Goal: Information Seeking & Learning: Learn about a topic

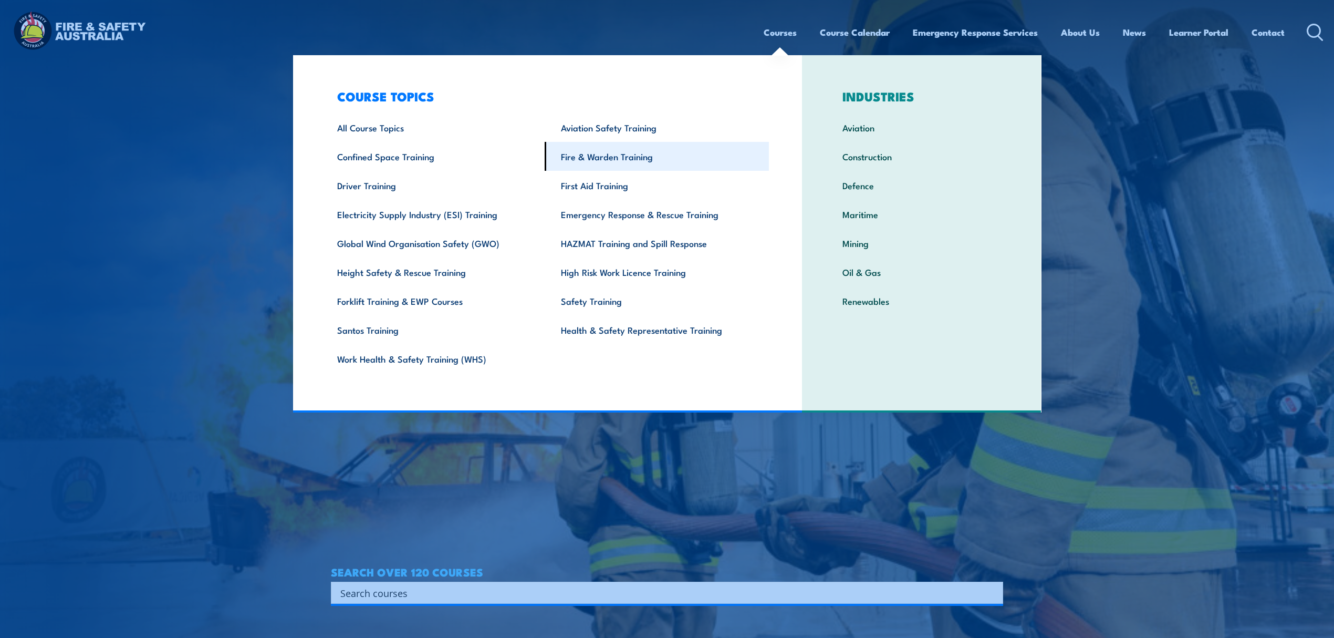
click at [614, 157] on link "Fire & Warden Training" at bounding box center [657, 156] width 224 height 29
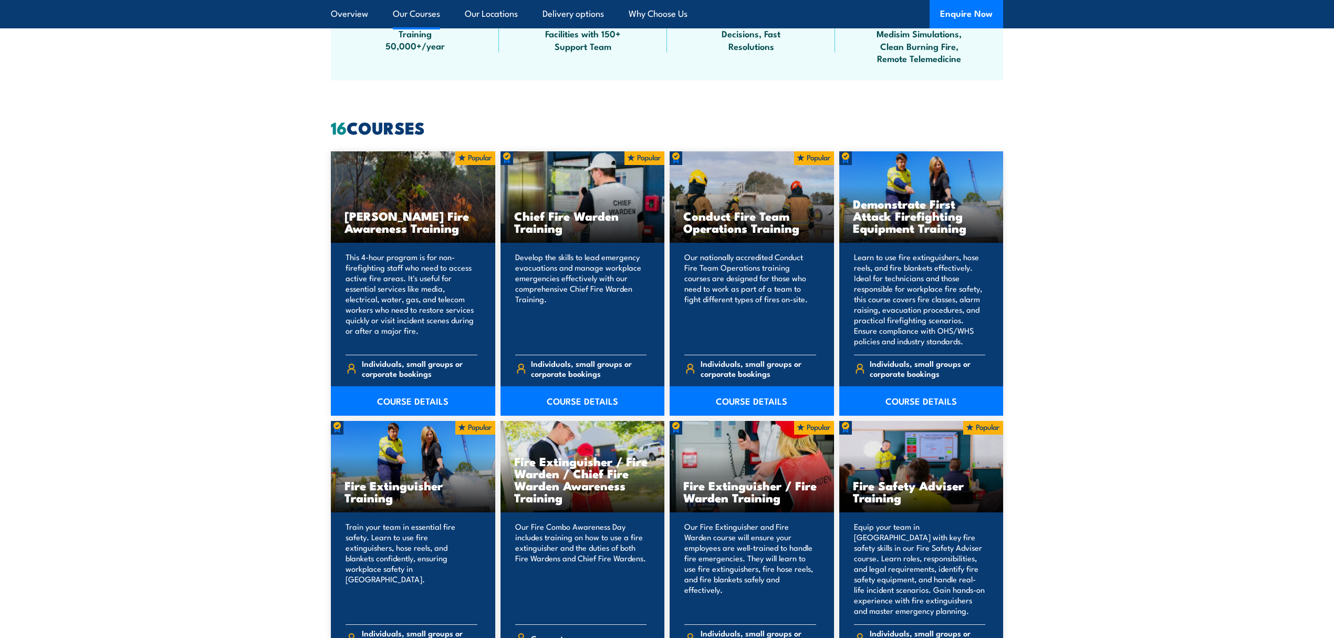
scroll to position [770, 0]
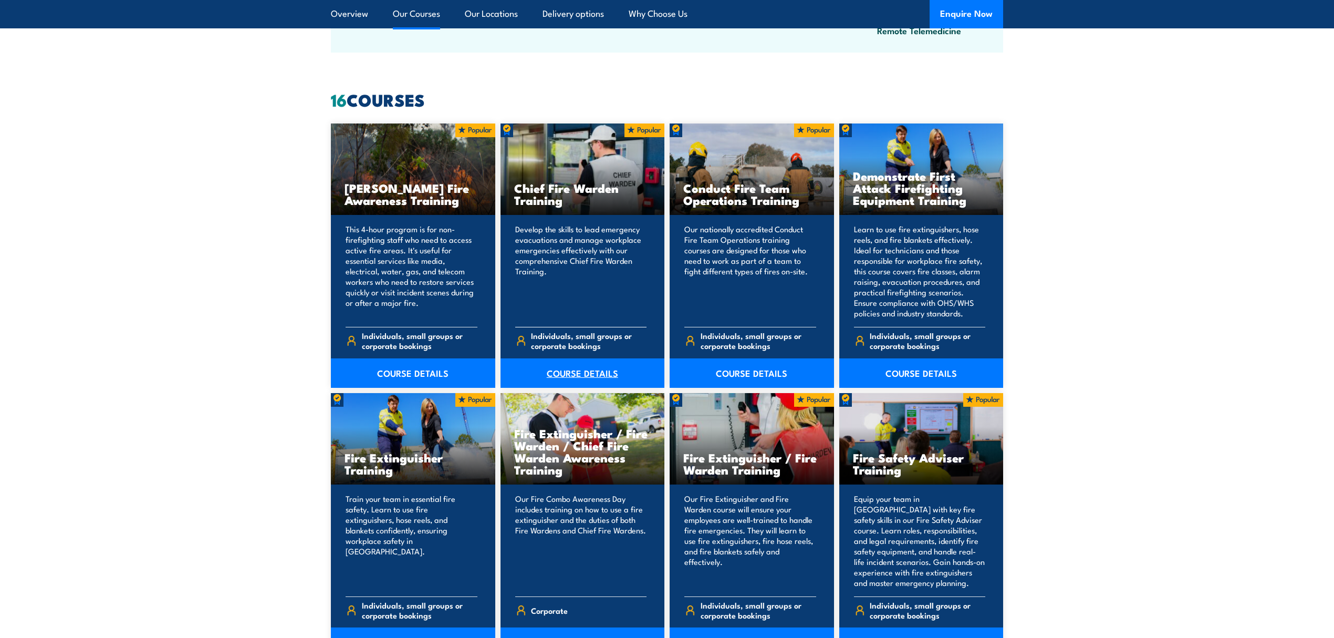
click at [607, 373] on link "COURSE DETAILS" at bounding box center [583, 372] width 164 height 29
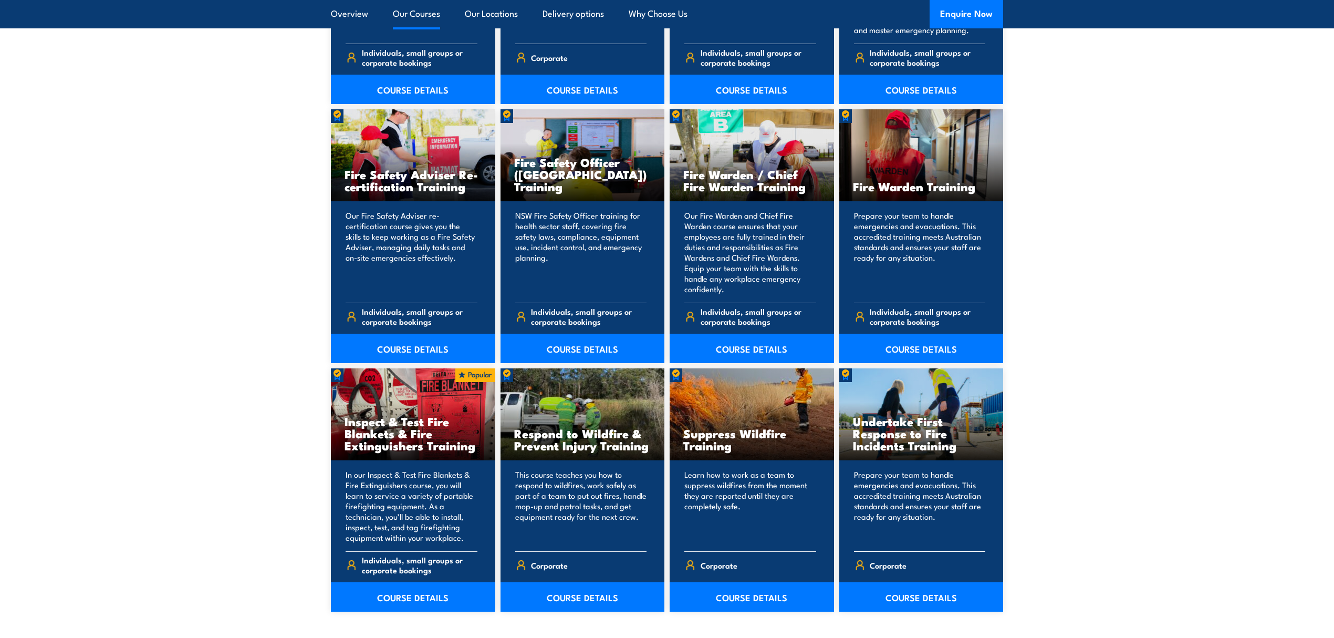
scroll to position [1331, 0]
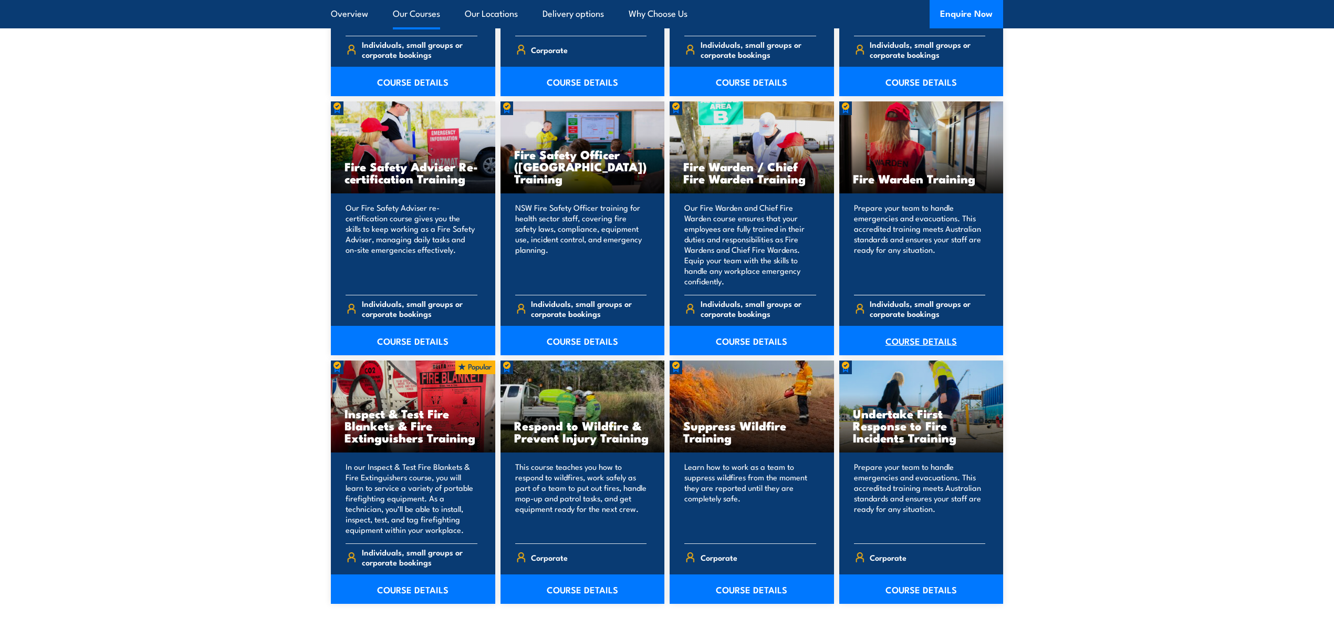
click at [938, 337] on link "COURSE DETAILS" at bounding box center [922, 340] width 164 height 29
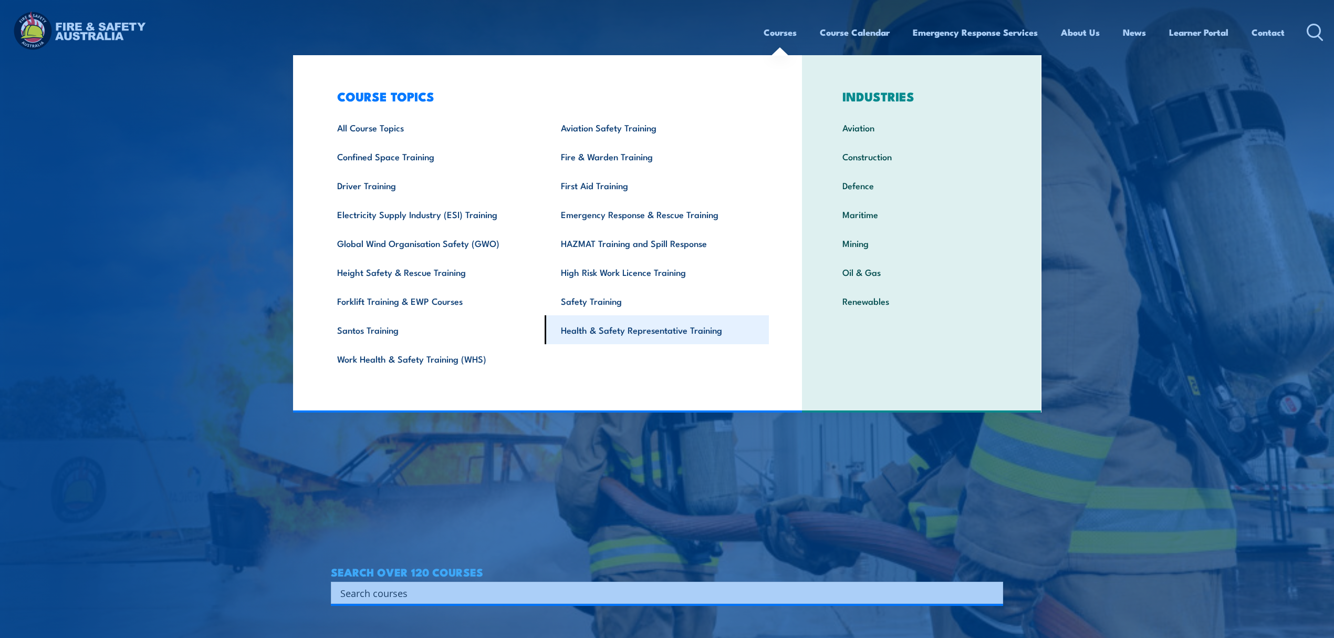
click at [622, 329] on link "Health & Safety Representative Training" at bounding box center [657, 329] width 224 height 29
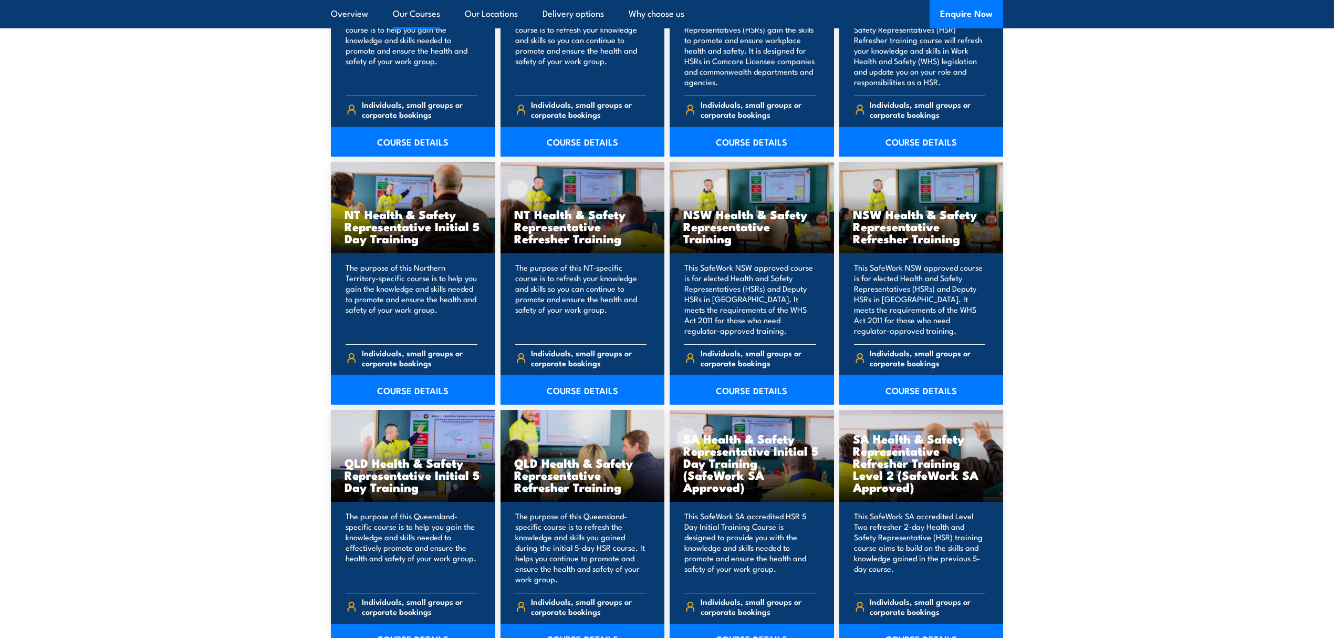
scroll to position [1051, 0]
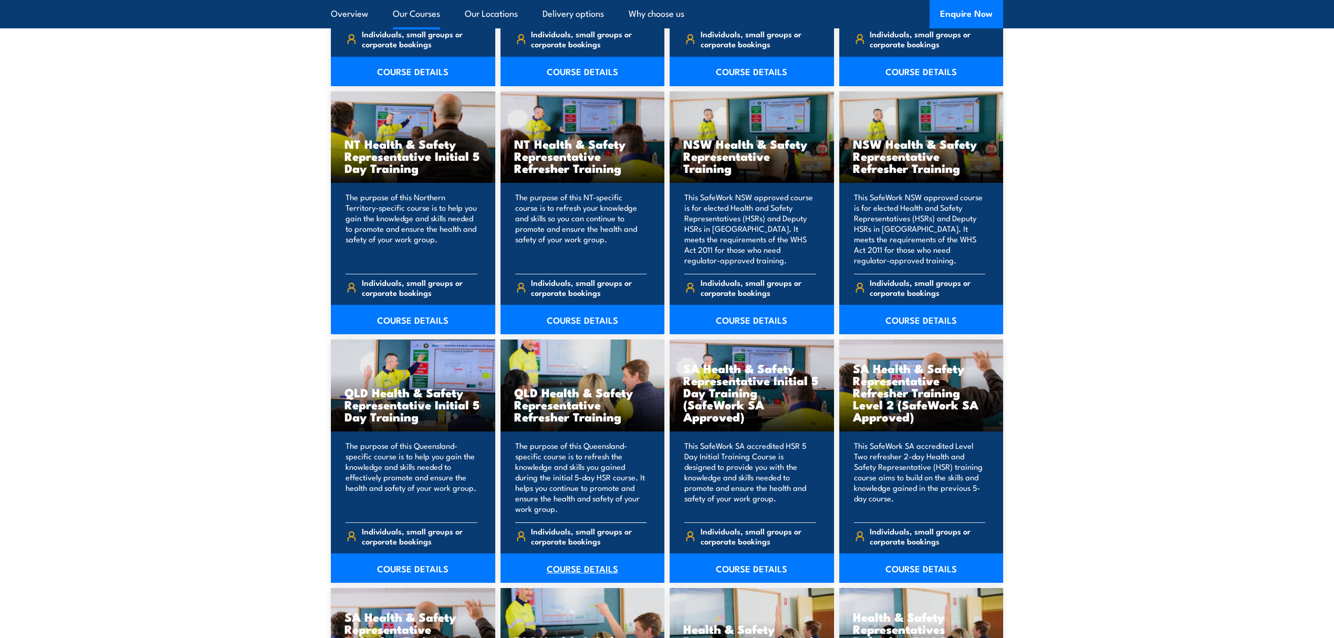
click at [593, 568] on link "COURSE DETAILS" at bounding box center [583, 567] width 164 height 29
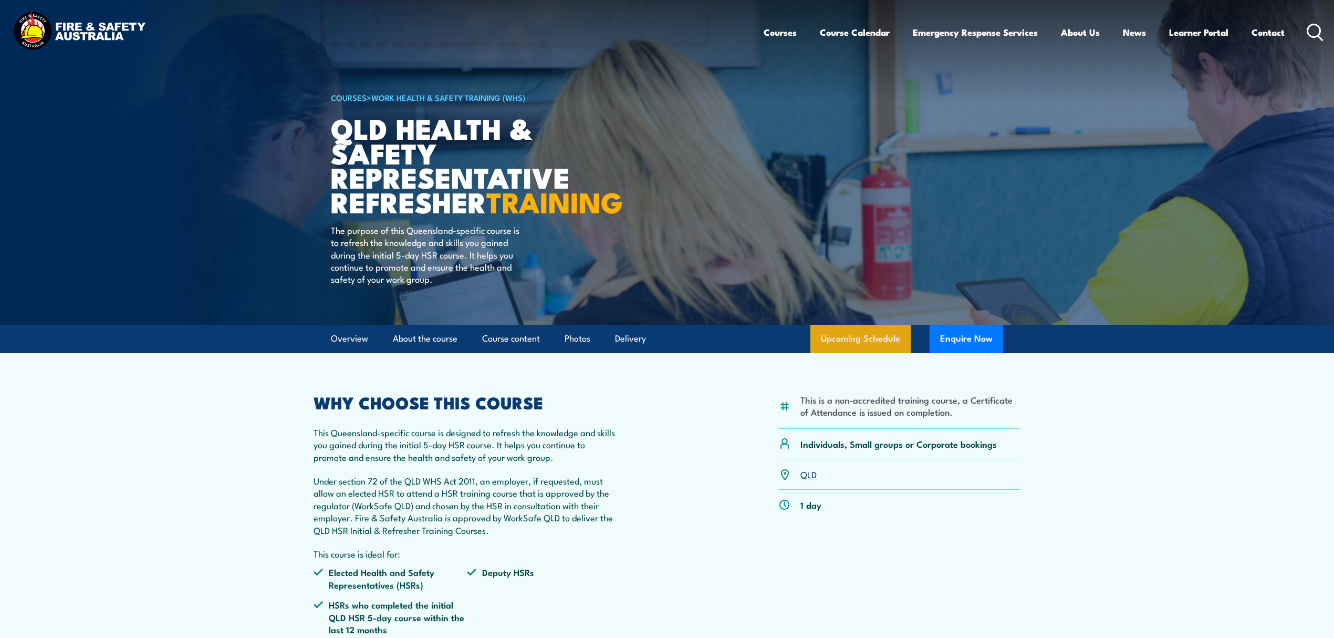
click at [857, 353] on link "Upcoming Schedule" at bounding box center [861, 339] width 100 height 28
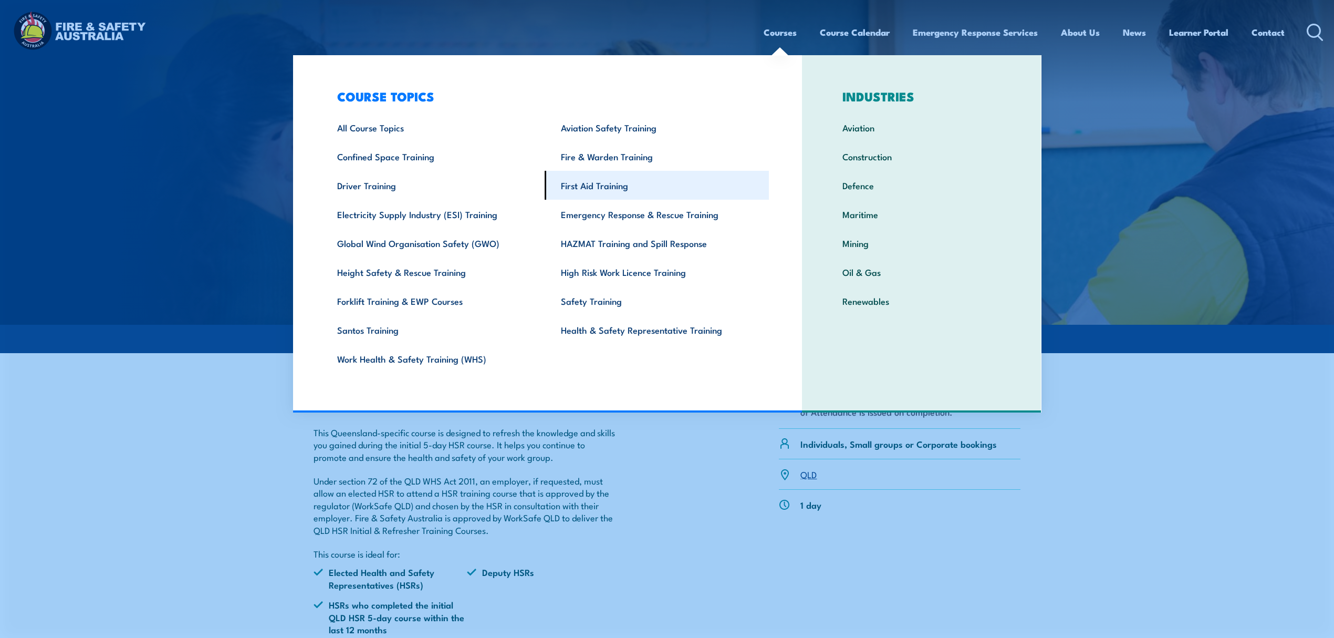
click at [626, 184] on link "First Aid Training" at bounding box center [657, 185] width 224 height 29
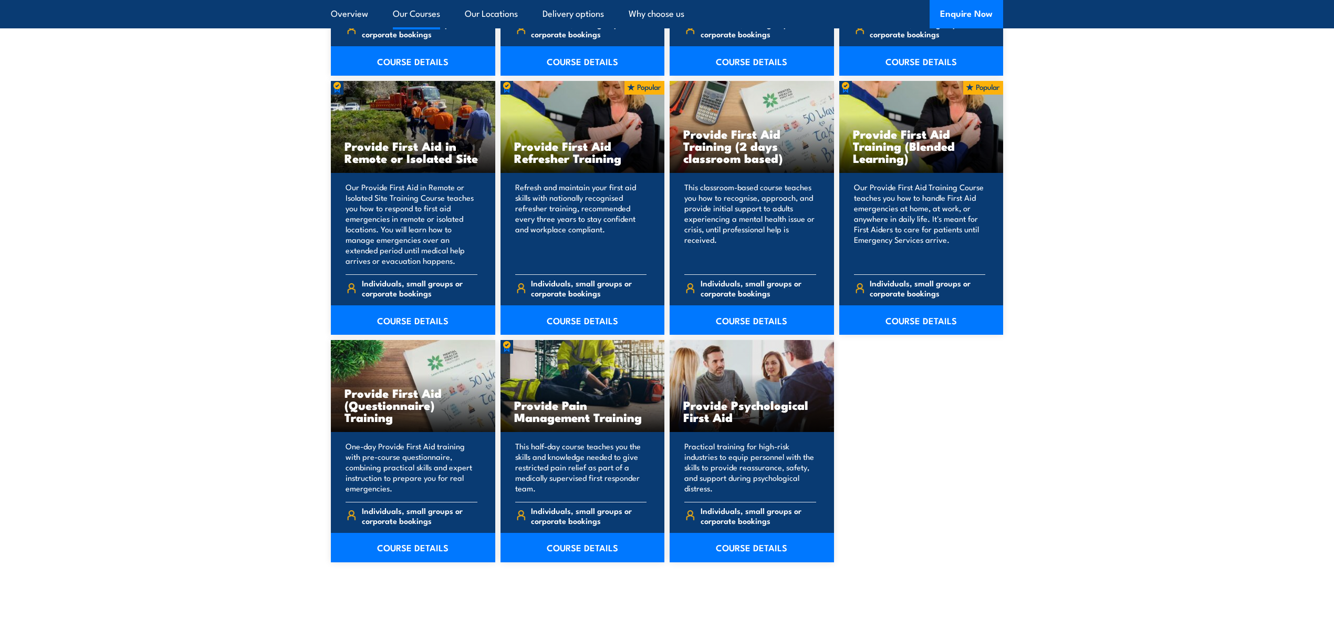
scroll to position [1541, 0]
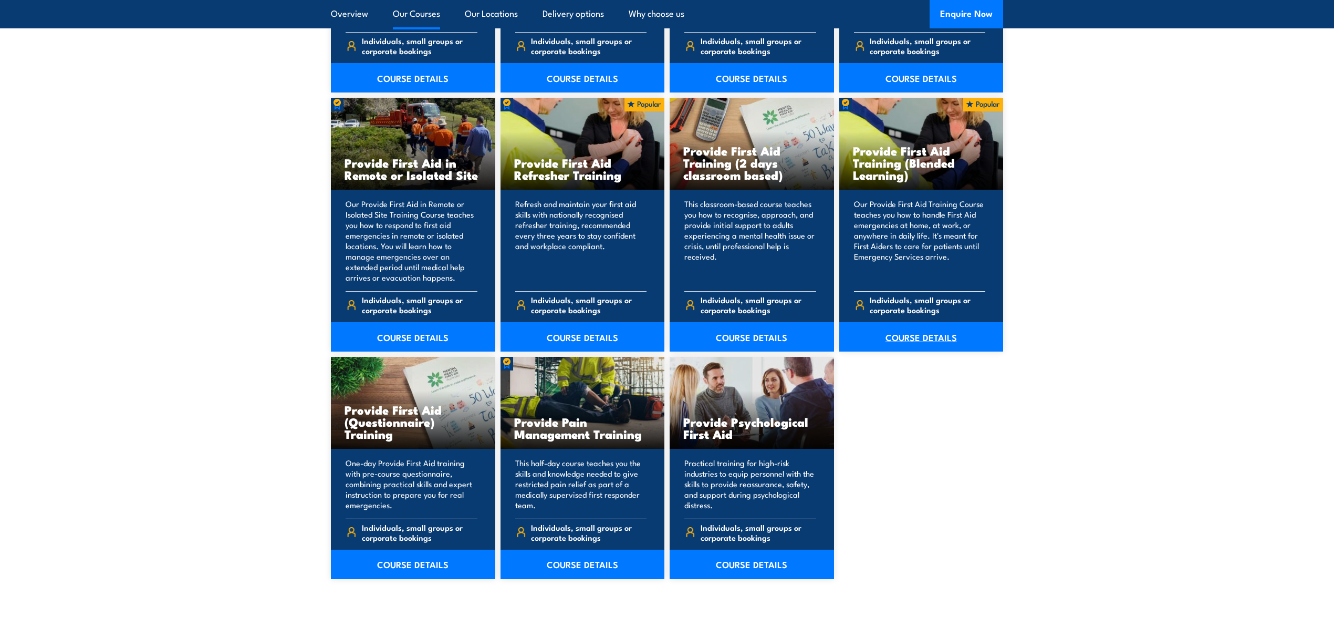
click at [934, 345] on link "COURSE DETAILS" at bounding box center [922, 336] width 164 height 29
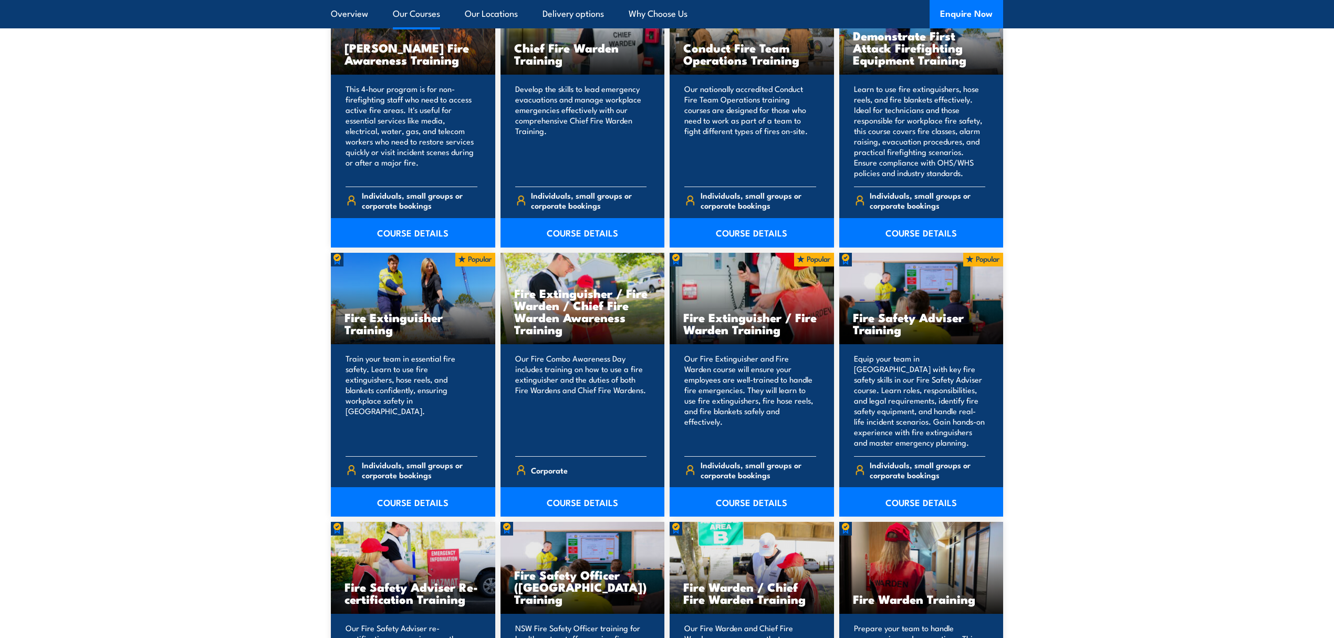
scroll to position [841, 0]
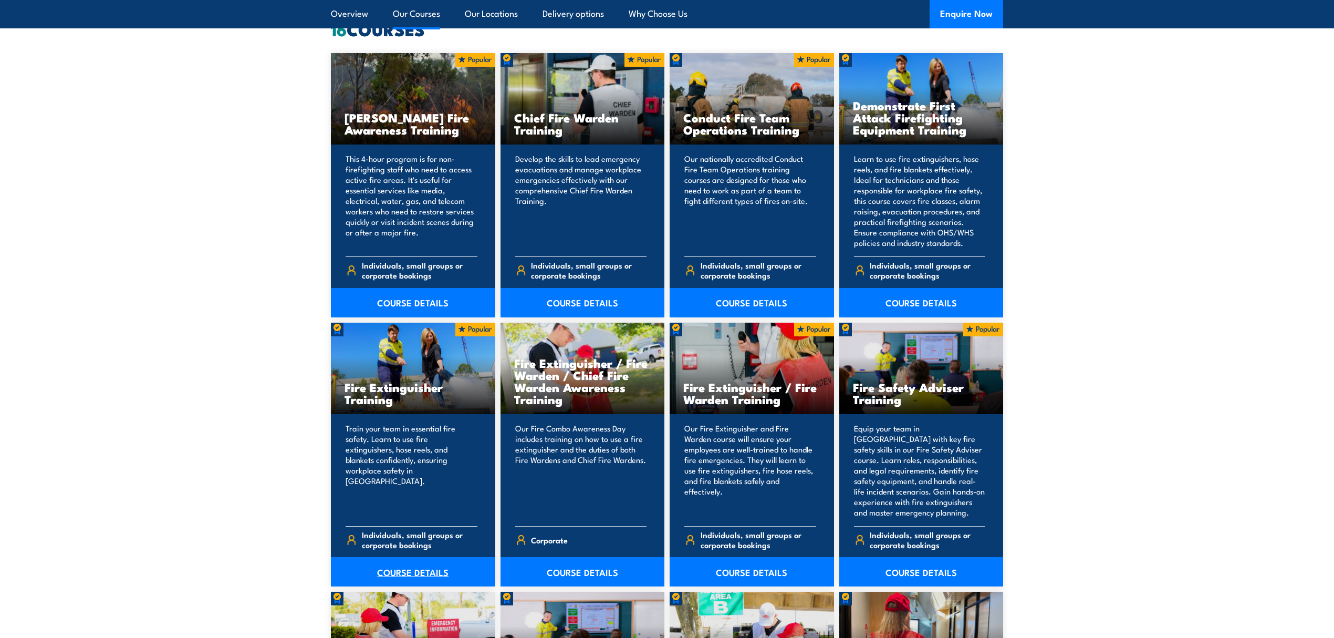
click at [415, 575] on link "COURSE DETAILS" at bounding box center [413, 571] width 164 height 29
